Goal: Information Seeking & Learning: Learn about a topic

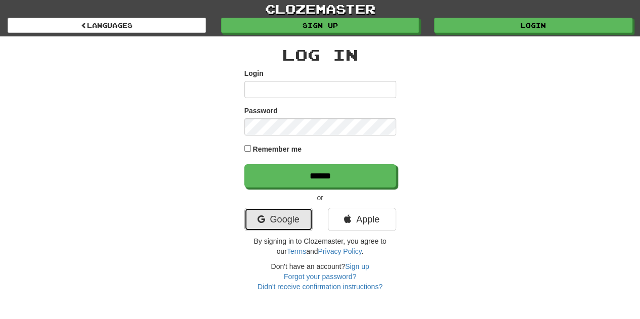
click at [276, 216] on link "Google" at bounding box center [278, 219] width 68 height 23
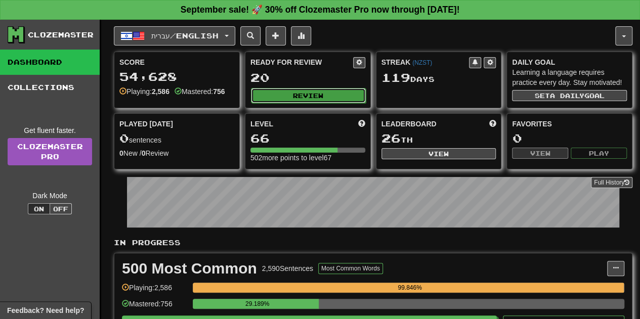
click at [296, 94] on button "Review" at bounding box center [308, 95] width 115 height 15
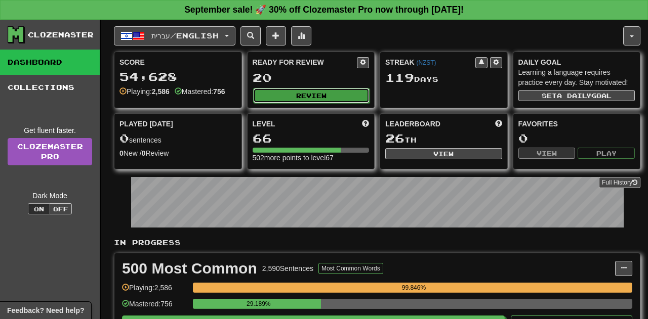
select select "**"
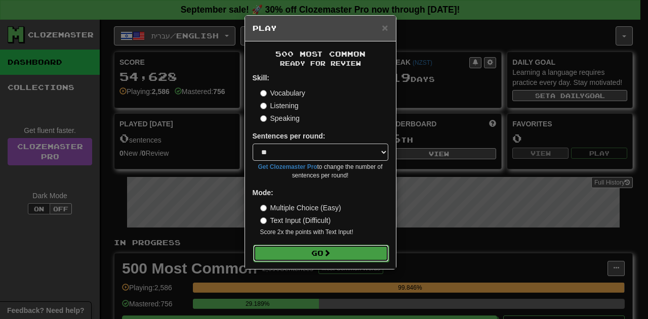
click at [321, 254] on button "Go" at bounding box center [321, 253] width 136 height 17
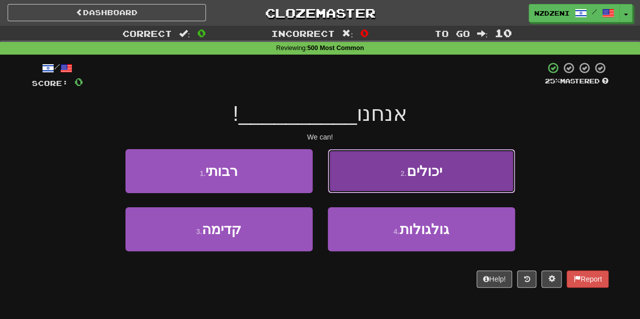
click at [398, 168] on button "2 . יכולים" at bounding box center [421, 171] width 187 height 44
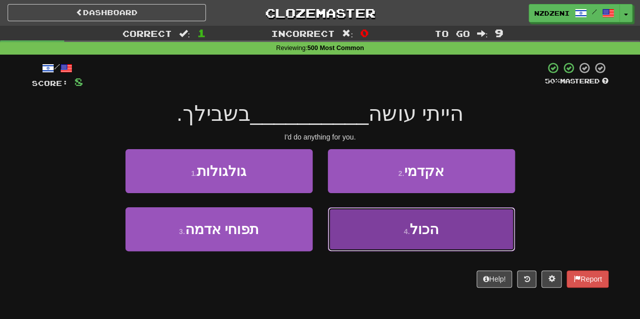
click at [360, 227] on button "4 . הכול" at bounding box center [421, 229] width 187 height 44
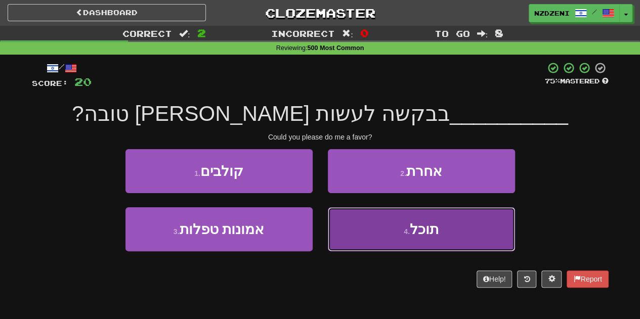
click at [388, 224] on button "4 . תוכל" at bounding box center [421, 229] width 187 height 44
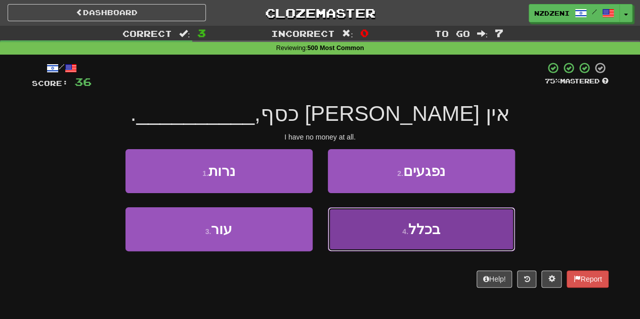
click at [367, 224] on button "4 . בכלל" at bounding box center [421, 229] width 187 height 44
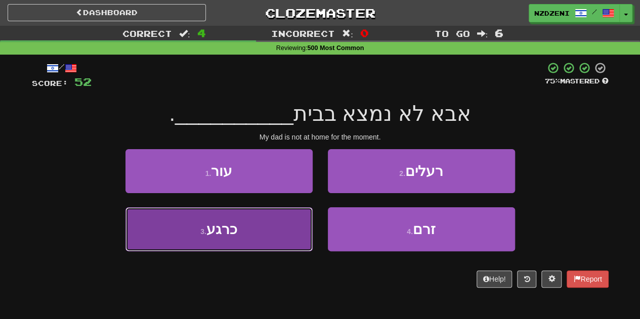
click at [241, 229] on button "3 . כרגע" at bounding box center [218, 229] width 187 height 44
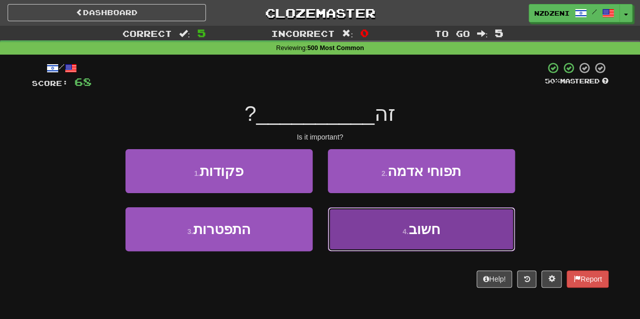
click at [362, 237] on button "4 . חשוב" at bounding box center [421, 229] width 187 height 44
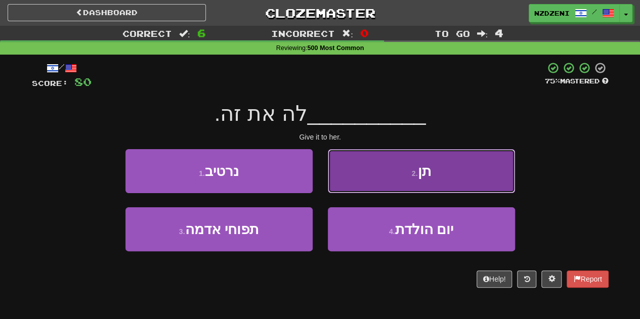
click at [378, 176] on button "2 . תן" at bounding box center [421, 171] width 187 height 44
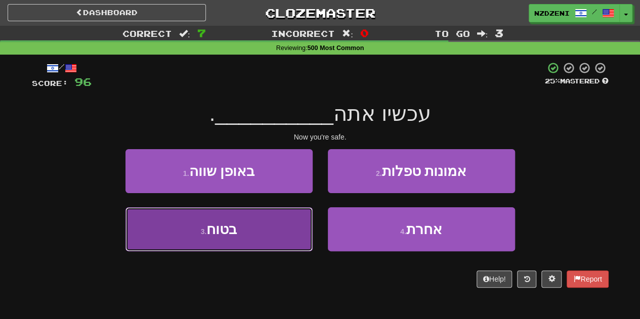
click at [252, 239] on button "3 . בטוח" at bounding box center [218, 229] width 187 height 44
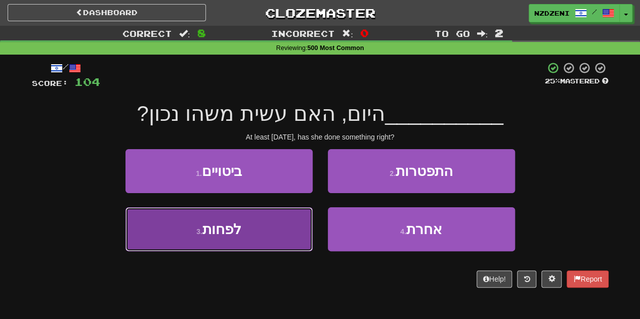
click at [219, 230] on span "לפחות" at bounding box center [221, 230] width 39 height 16
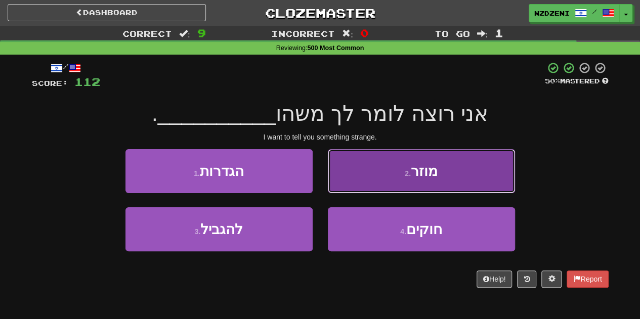
click at [397, 160] on button "2 . מוזר" at bounding box center [421, 171] width 187 height 44
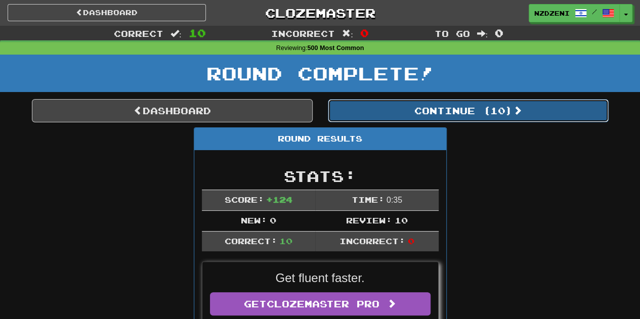
click at [451, 110] on button "Continue ( 10 )" at bounding box center [468, 110] width 281 height 23
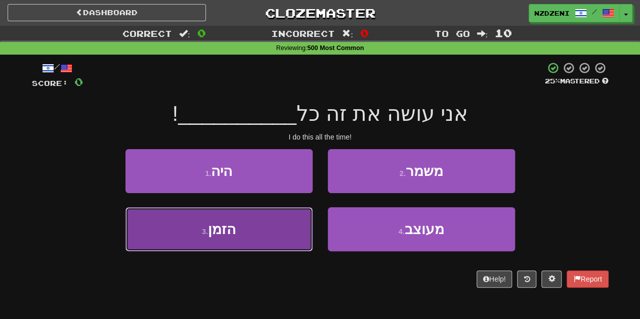
click at [265, 232] on button "3 . הזמן" at bounding box center [218, 229] width 187 height 44
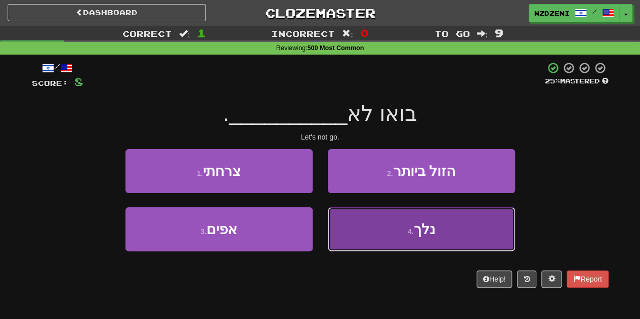
click at [374, 236] on button "4 . נלך" at bounding box center [421, 229] width 187 height 44
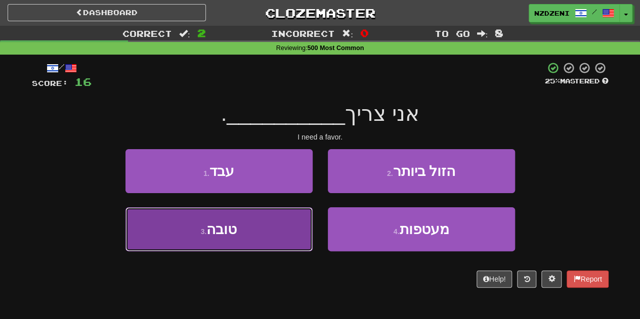
click at [254, 226] on button "3 . טובה" at bounding box center [218, 229] width 187 height 44
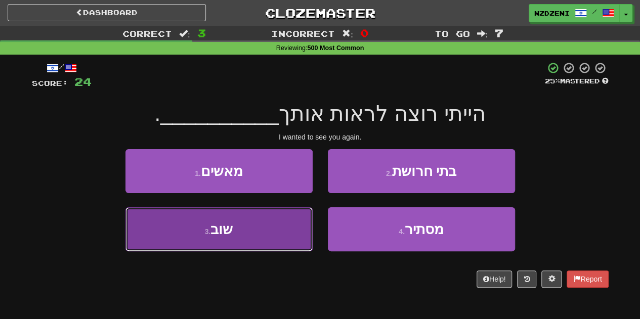
click at [257, 231] on button "3 . שוב" at bounding box center [218, 229] width 187 height 44
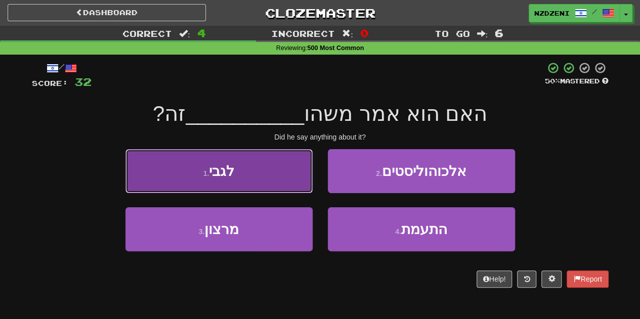
click at [256, 177] on button "1 . לגבי" at bounding box center [218, 171] width 187 height 44
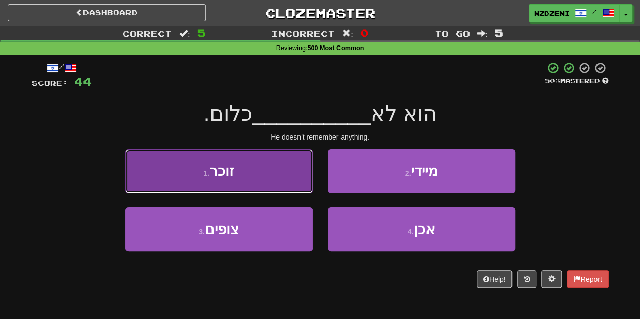
click at [265, 179] on button "1 . זוכר" at bounding box center [218, 171] width 187 height 44
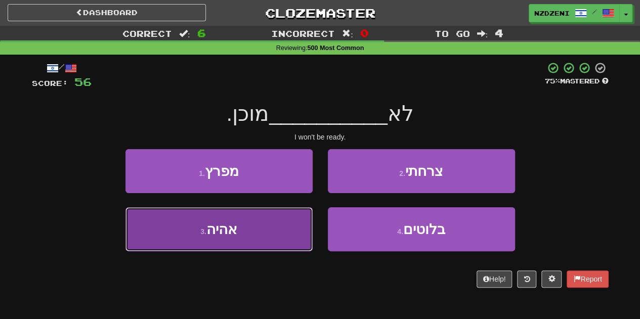
click at [242, 231] on button "3 . אהיה" at bounding box center [218, 229] width 187 height 44
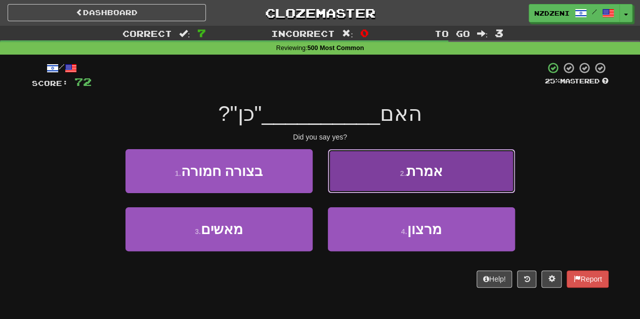
click at [367, 160] on button "2 . אמרת" at bounding box center [421, 171] width 187 height 44
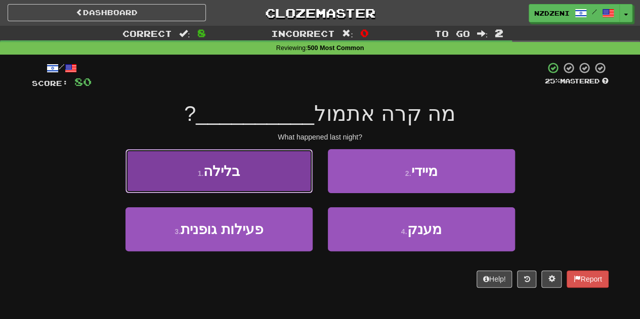
click at [273, 169] on button "1 . בלילה" at bounding box center [218, 171] width 187 height 44
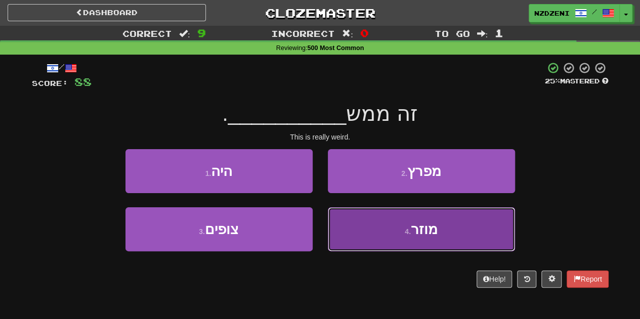
click at [371, 235] on button "4 . מוזר" at bounding box center [421, 229] width 187 height 44
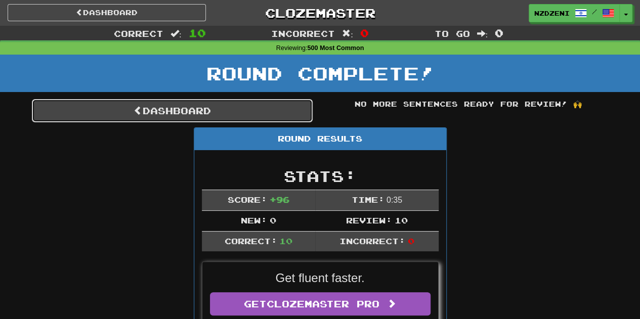
click at [249, 112] on link "Dashboard" at bounding box center [172, 110] width 281 height 23
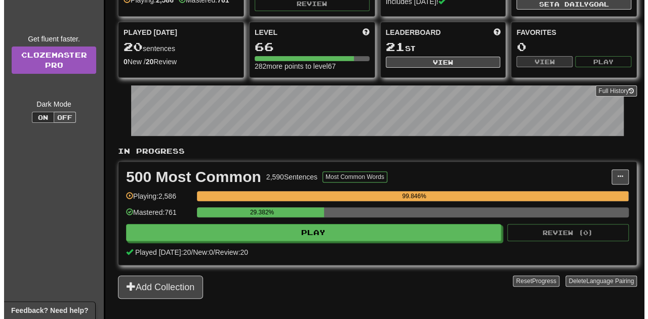
scroll to position [93, 0]
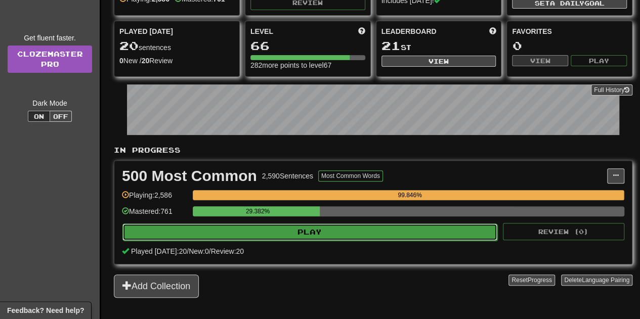
click at [283, 227] on button "Play" at bounding box center [309, 232] width 375 height 17
select select "**"
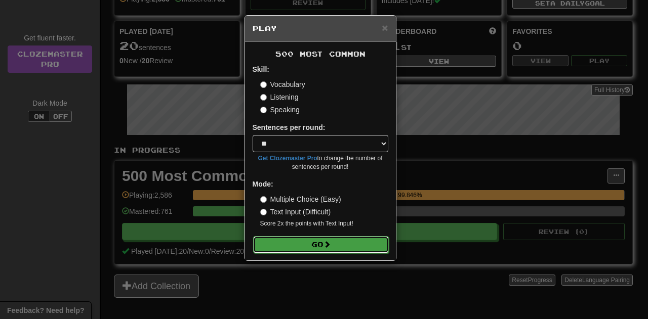
click at [304, 244] on button "Go" at bounding box center [321, 244] width 136 height 17
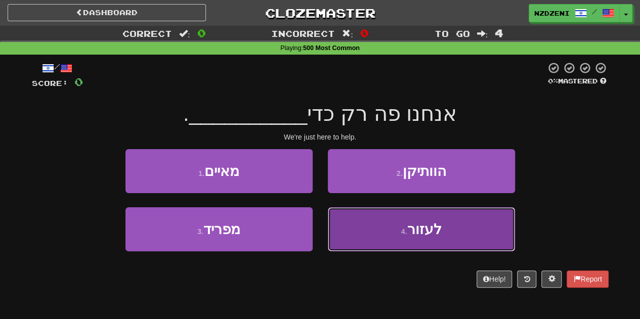
click at [361, 236] on button "4 . לעזור" at bounding box center [421, 229] width 187 height 44
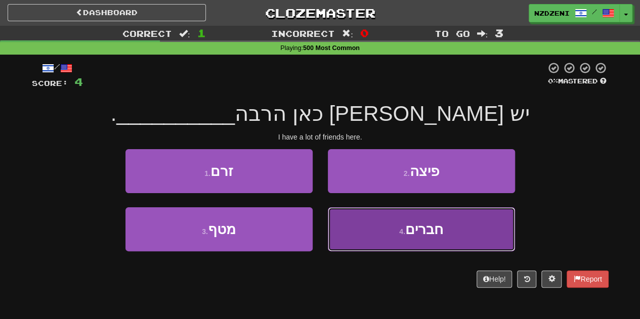
click at [366, 233] on button "4 . חברים" at bounding box center [421, 229] width 187 height 44
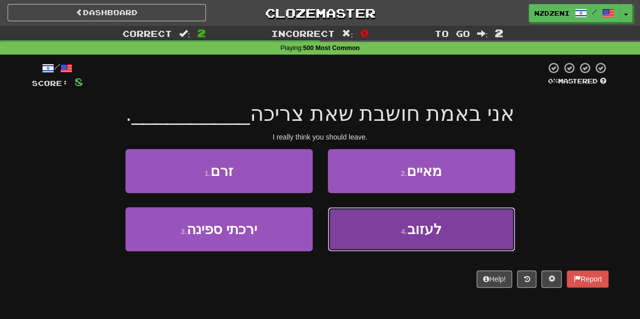
click at [372, 238] on button "4 . לעזוב" at bounding box center [421, 229] width 187 height 44
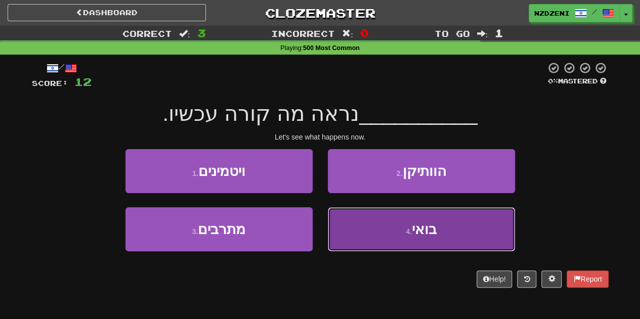
click at [373, 239] on button "4 . בואי" at bounding box center [421, 229] width 187 height 44
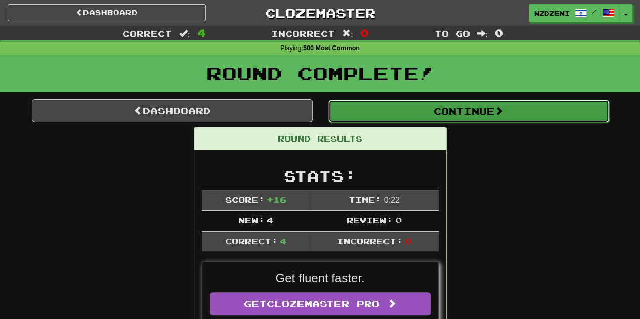
click at [437, 105] on button "Continue" at bounding box center [468, 111] width 281 height 23
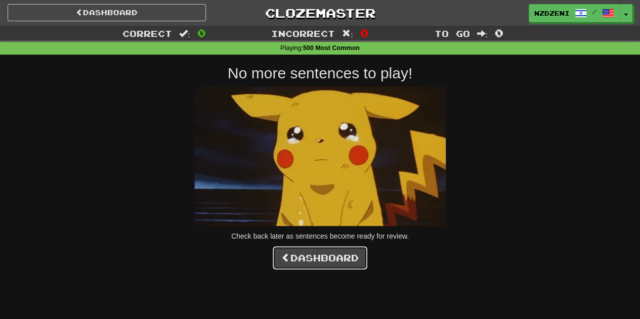
click at [331, 259] on link "Dashboard" at bounding box center [320, 257] width 95 height 23
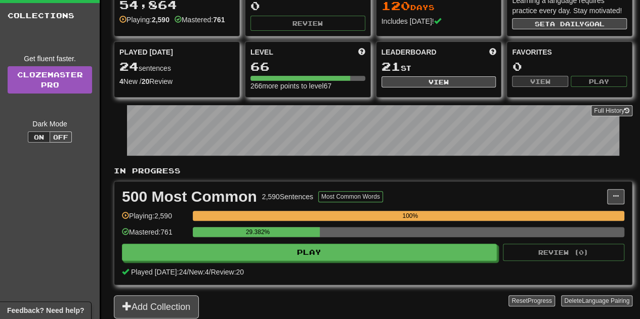
scroll to position [72, 0]
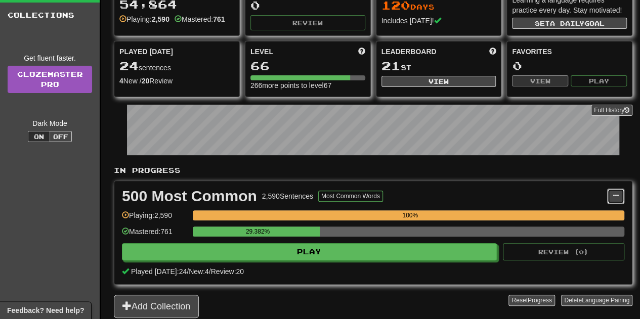
click at [615, 193] on span at bounding box center [616, 196] width 6 height 6
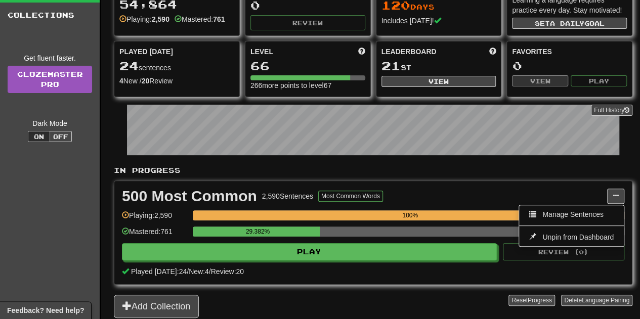
click at [473, 190] on div "500 Most Common 2,590 Sentences Most Common Words" at bounding box center [364, 196] width 485 height 15
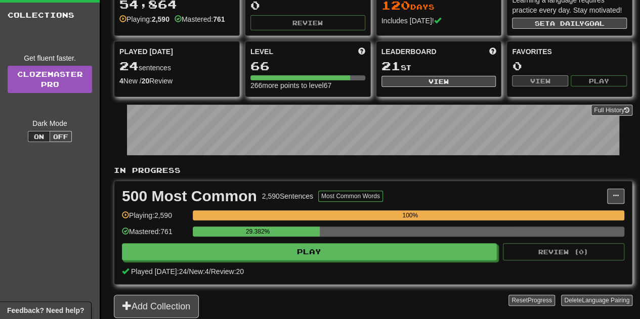
scroll to position [0, 0]
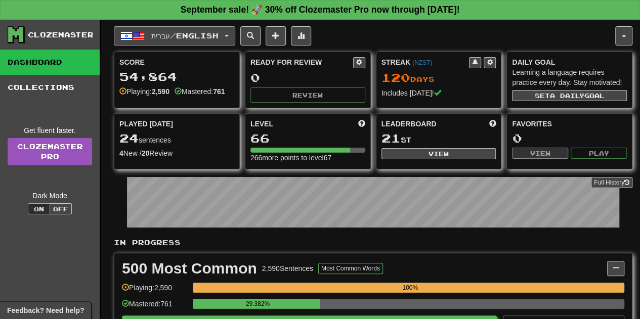
click at [229, 35] on span "button" at bounding box center [227, 36] width 4 height 2
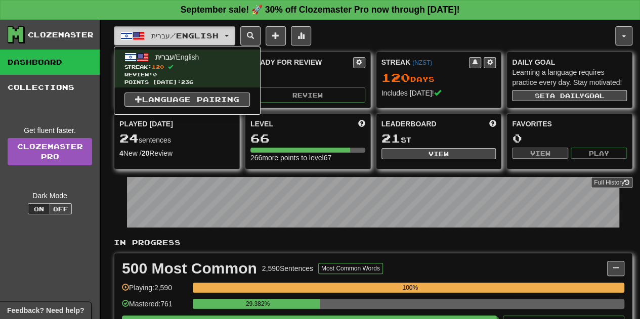
click at [229, 35] on span "button" at bounding box center [227, 36] width 4 height 2
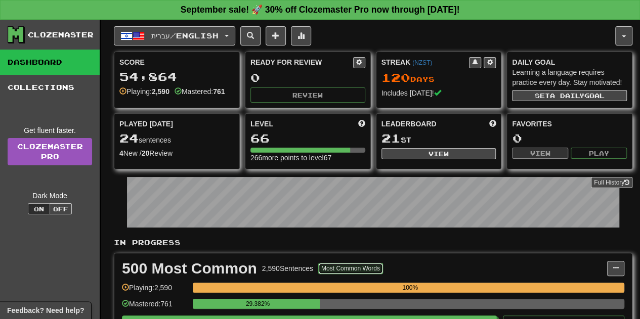
click at [353, 263] on button "Most Common Words" at bounding box center [350, 268] width 65 height 11
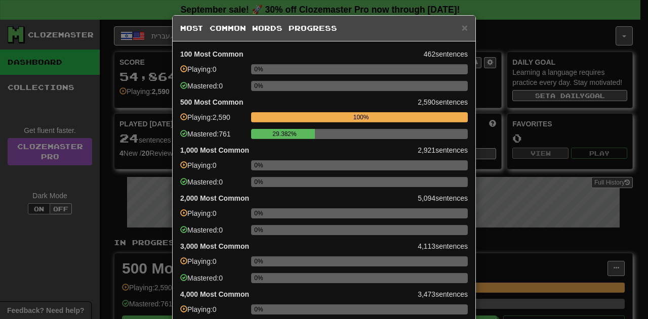
click at [265, 75] on div "0%" at bounding box center [359, 72] width 217 height 17
click at [215, 48] on div "100 Most Common 462 sentences Playing: 0 0% Mastered: 0 0% 500 Most Common 2,59…" at bounding box center [324, 321] width 303 height 561
click at [200, 123] on div "Playing: 2,590" at bounding box center [213, 120] width 66 height 17
click at [201, 139] on div "Mastered: 761" at bounding box center [213, 137] width 66 height 17
click at [205, 169] on div "Playing: 0" at bounding box center [213, 168] width 66 height 17
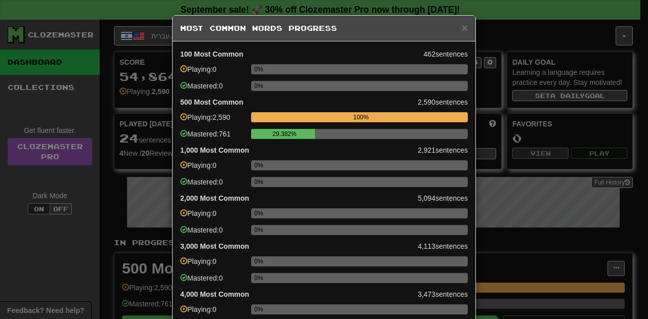
click at [299, 161] on div "0%" at bounding box center [359, 165] width 217 height 10
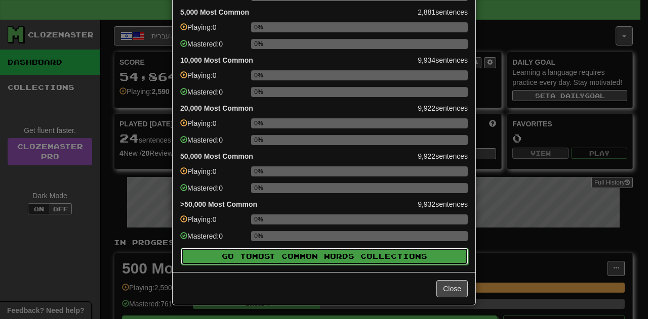
click at [296, 255] on span "Most Common Words" at bounding box center [306, 256] width 108 height 9
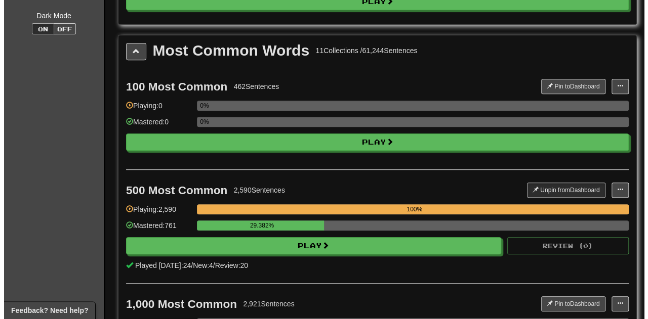
scroll to position [179, 0]
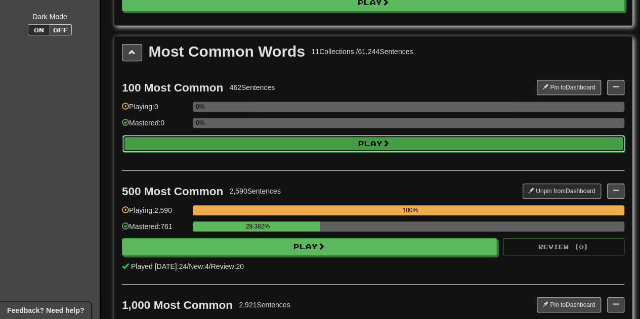
click at [369, 136] on button "Play" at bounding box center [373, 143] width 502 height 17
select select "**"
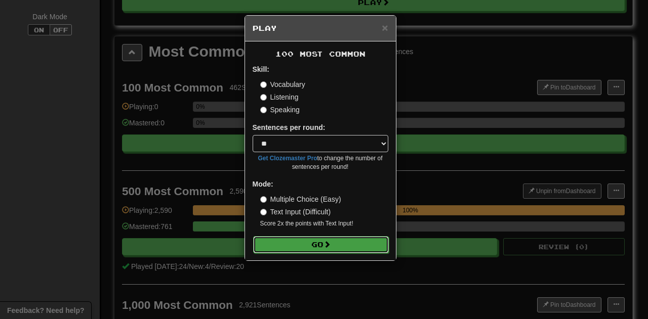
click at [320, 247] on button "Go" at bounding box center [321, 244] width 136 height 17
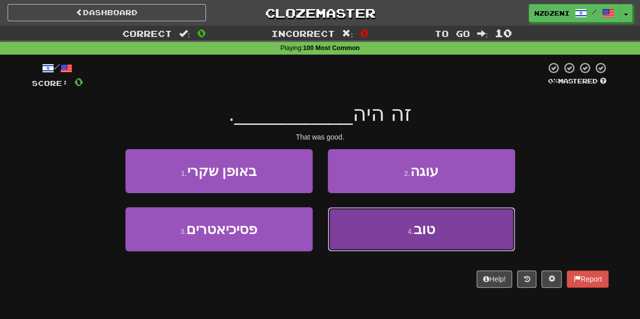
click at [380, 211] on button "4 . טוב" at bounding box center [421, 229] width 187 height 44
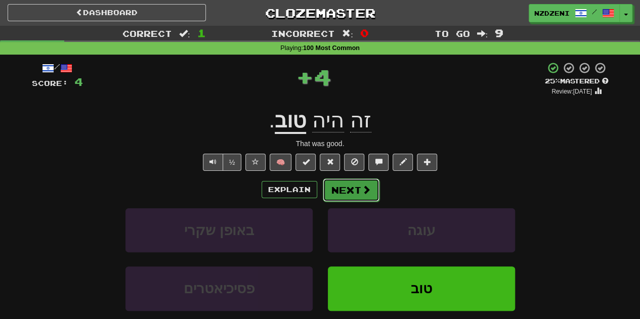
click at [355, 193] on button "Next" at bounding box center [351, 190] width 57 height 23
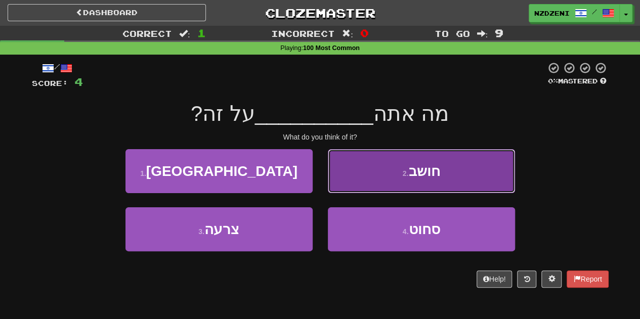
click at [381, 177] on button "2 . חושב" at bounding box center [421, 171] width 187 height 44
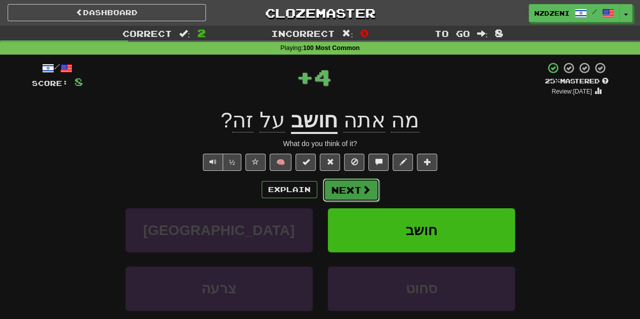
click at [352, 183] on button "Next" at bounding box center [351, 190] width 57 height 23
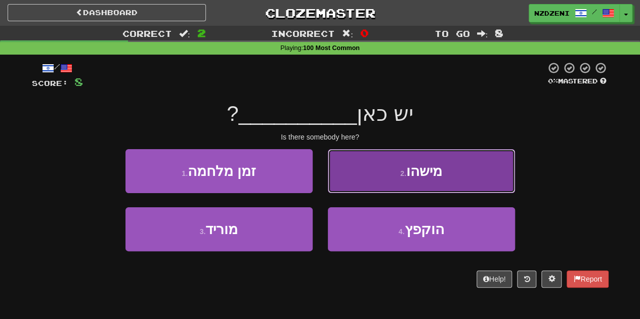
click at [411, 173] on span "מישהו" at bounding box center [424, 171] width 36 height 16
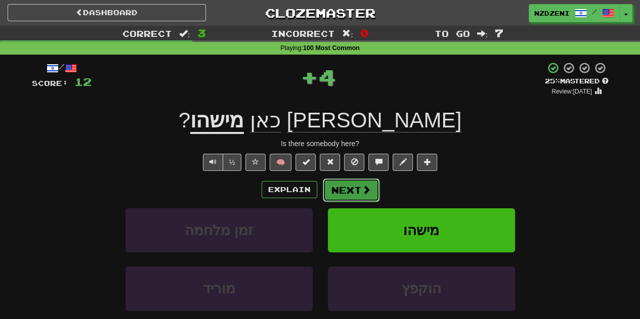
click at [348, 189] on button "Next" at bounding box center [351, 190] width 57 height 23
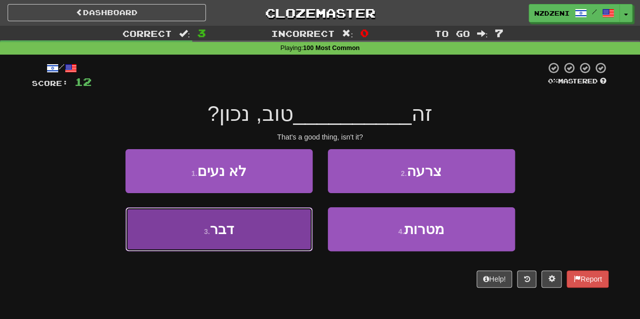
click at [274, 237] on button "3 . דבר" at bounding box center [218, 229] width 187 height 44
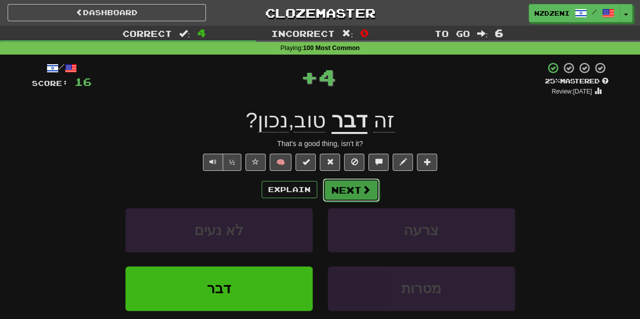
click at [357, 189] on button "Next" at bounding box center [351, 190] width 57 height 23
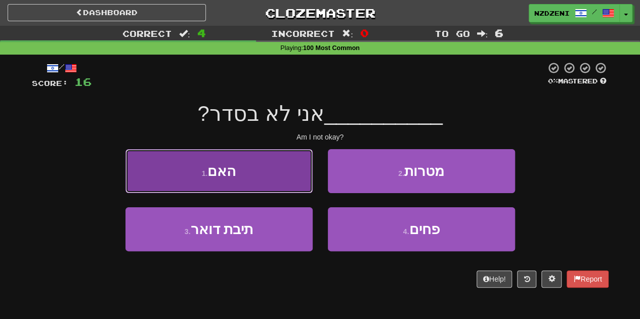
click at [262, 171] on button "1 . האם" at bounding box center [218, 171] width 187 height 44
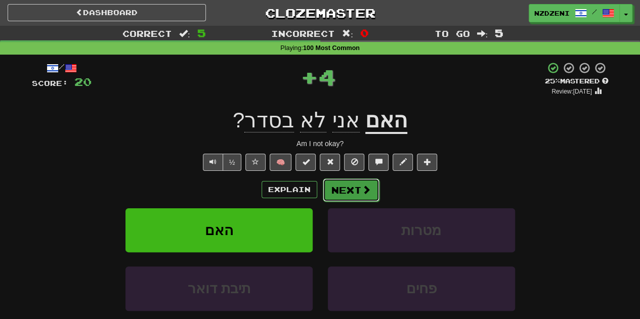
click at [362, 193] on span at bounding box center [366, 189] width 9 height 9
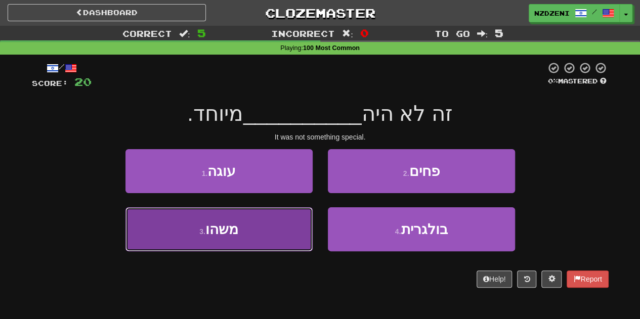
click at [279, 231] on button "3 . משהו" at bounding box center [218, 229] width 187 height 44
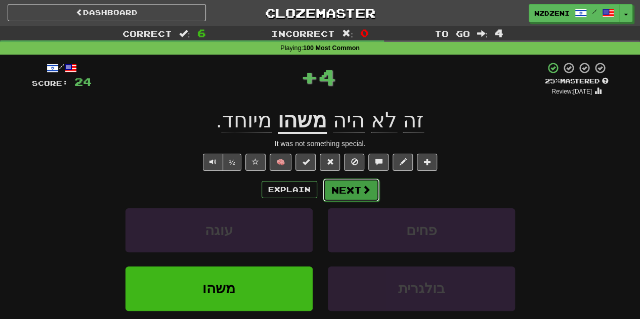
click at [362, 193] on span at bounding box center [366, 189] width 9 height 9
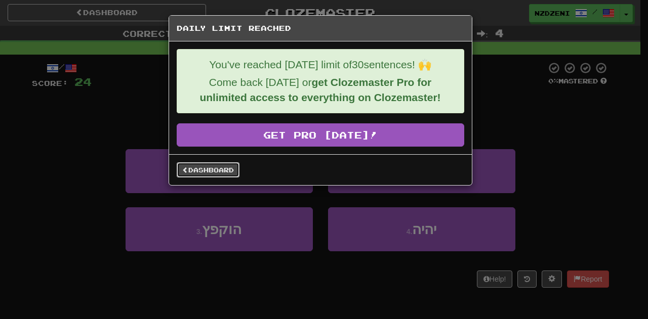
click at [231, 173] on link "Dashboard" at bounding box center [208, 169] width 63 height 15
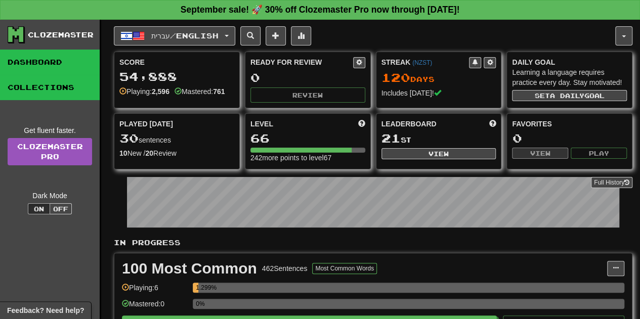
click at [71, 91] on link "Collections" at bounding box center [50, 87] width 100 height 25
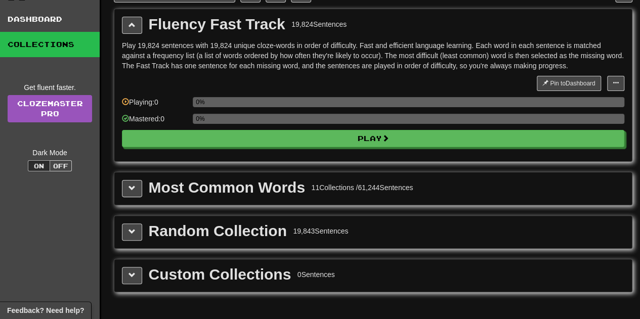
scroll to position [44, 0]
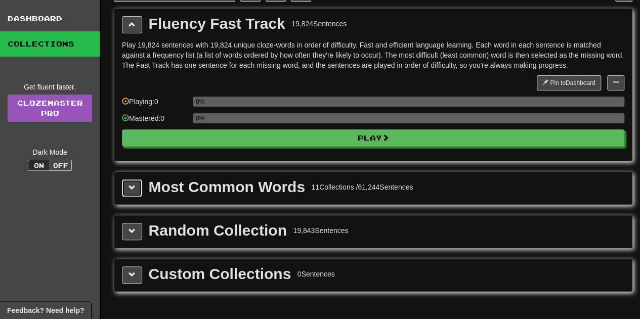
click at [131, 187] on span at bounding box center [132, 187] width 7 height 7
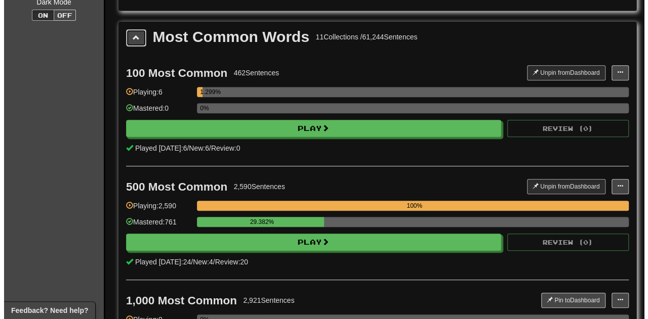
scroll to position [195, 0]
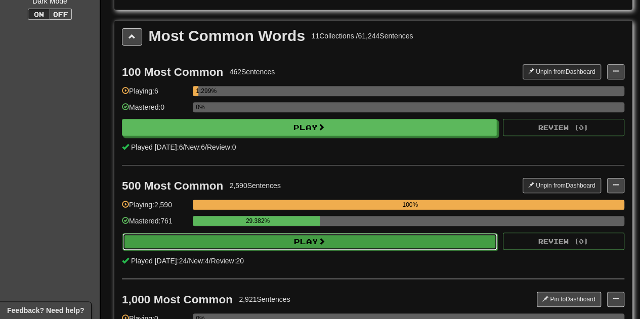
click at [205, 241] on button "Play" at bounding box center [309, 241] width 375 height 17
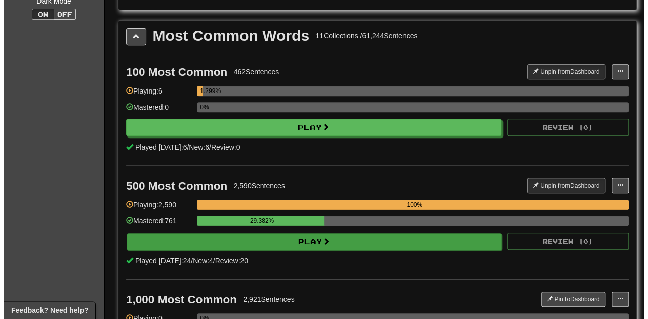
select select "**"
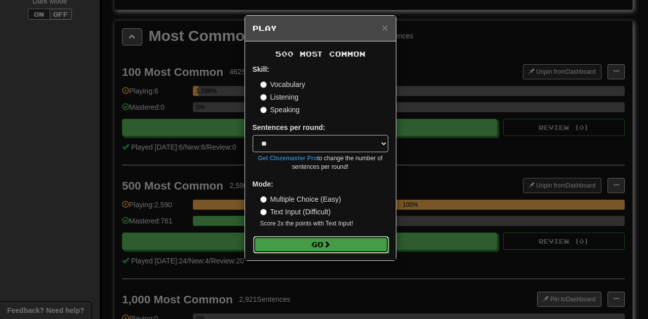
click at [294, 239] on button "Go" at bounding box center [321, 244] width 136 height 17
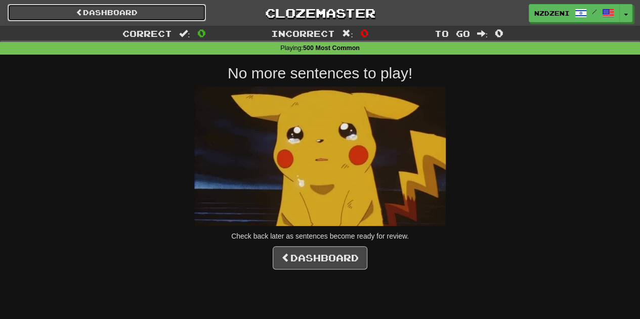
click at [127, 11] on link "Dashboard" at bounding box center [107, 12] width 198 height 17
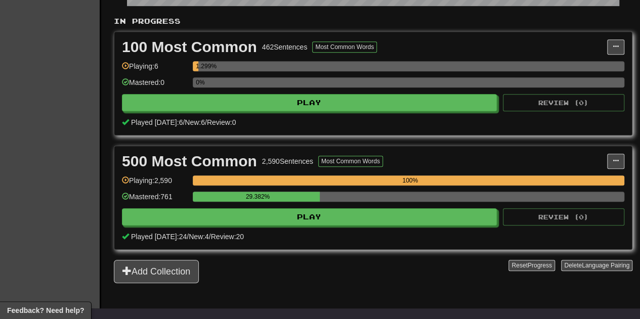
scroll to position [222, 0]
